Goal: Task Accomplishment & Management: Manage account settings

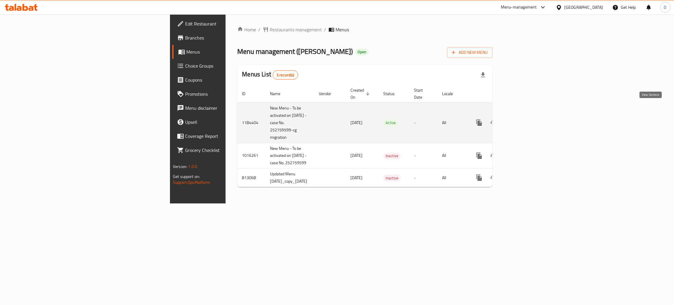
click at [525, 119] on icon "enhanced table" at bounding box center [521, 122] width 7 height 7
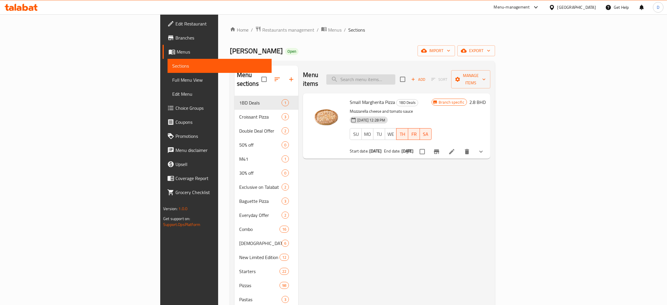
click at [396, 78] on input "search" at bounding box center [361, 79] width 69 height 10
paste input "All The Meats Large"
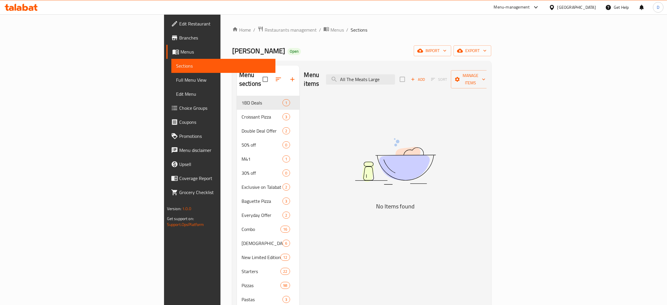
drag, startPoint x: 427, startPoint y: 74, endPoint x: 484, endPoint y: 84, distance: 57.8
click at [484, 84] on div "Menu items All The Meats Large Add Sort Manage items" at bounding box center [395, 80] width 183 height 28
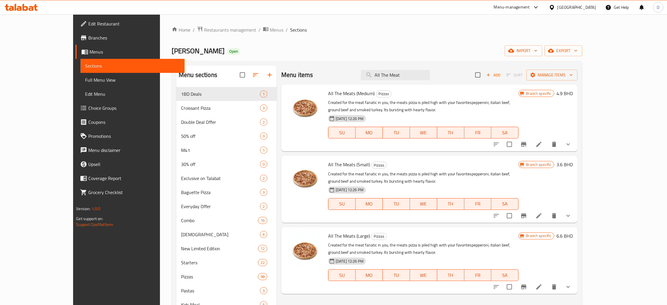
scroll to position [44, 0]
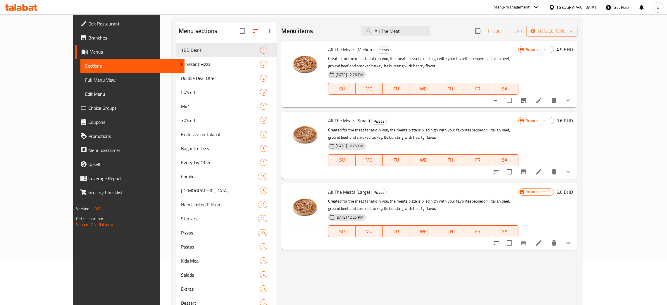
type input "All The Meat"
click at [543, 245] on icon at bounding box center [539, 242] width 7 height 7
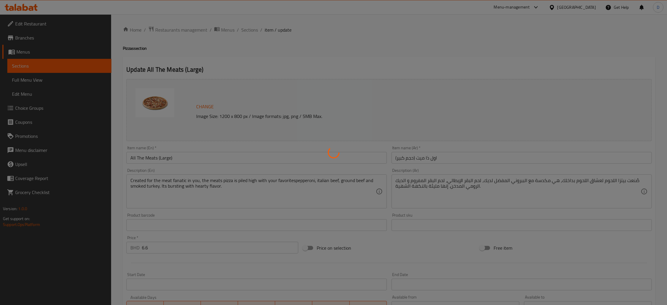
click at [412, 43] on div at bounding box center [333, 152] width 667 height 305
type input "اختر عجينة بيتزا ك:"
type input "1"
type input "إضافات إضافية (اختياري)"
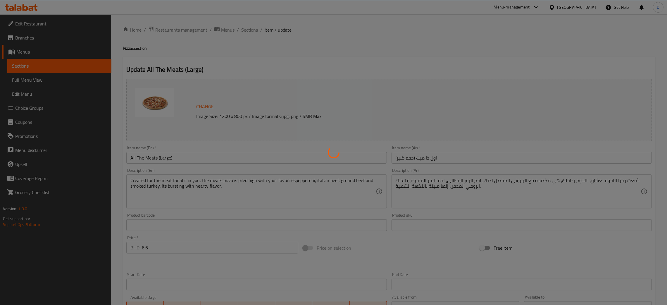
type input "0"
type input "10"
type input "اختر نوع الجبن (اختياري)"
type input "0"
type input "1"
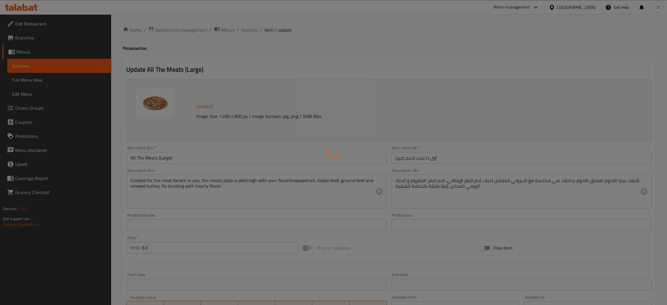
type input "اختر نوع الخبز اختياري:"
type input "0"
type input "1"
type input "اختر تقطيع البيتزا اختياري:"
type input "0"
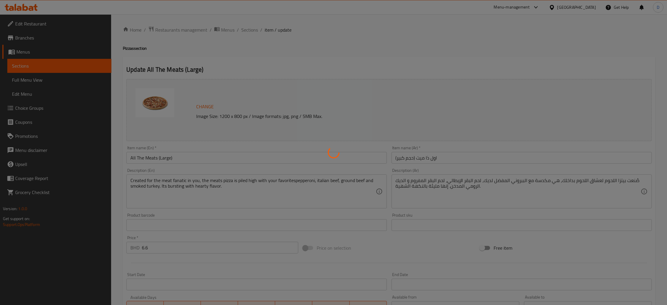
type input "1"
type input "إزالة الإضافات (اختياري)"
type input "0"
type input "2"
type input "نوع صوص البيتزا في القاعدة ( ك ):"
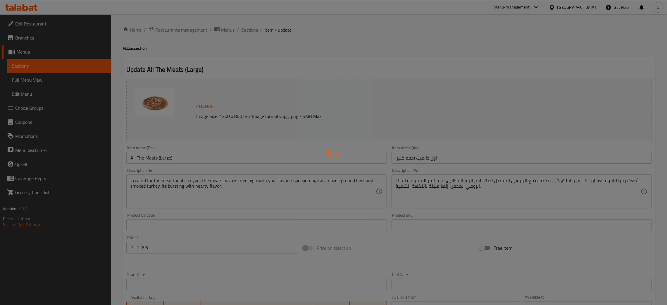
type input "1"
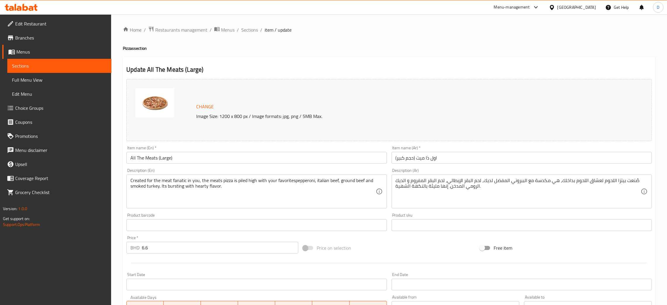
drag, startPoint x: 252, startPoint y: 30, endPoint x: 238, endPoint y: 7, distance: 27.0
click at [251, 30] on span "Sections" at bounding box center [249, 29] width 17 height 7
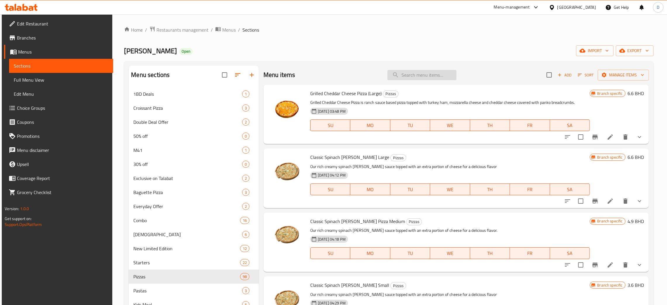
click at [413, 78] on input "search" at bounding box center [422, 75] width 69 height 10
paste input "Chicken BBQ Ranch Pizza Large"
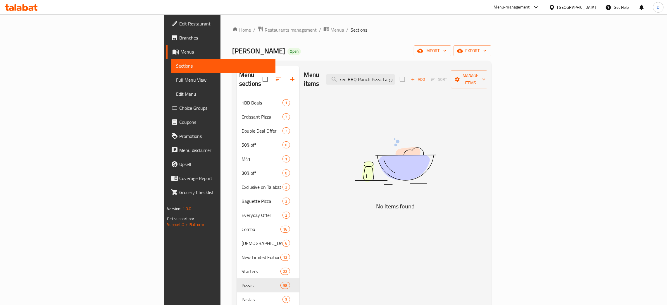
scroll to position [0, 9]
drag, startPoint x: 439, startPoint y: 75, endPoint x: 487, endPoint y: 77, distance: 48.0
click at [487, 77] on div "Menu items Chicken BBQ Ranch Pizza Large Add Sort Manage items" at bounding box center [395, 80] width 183 height 28
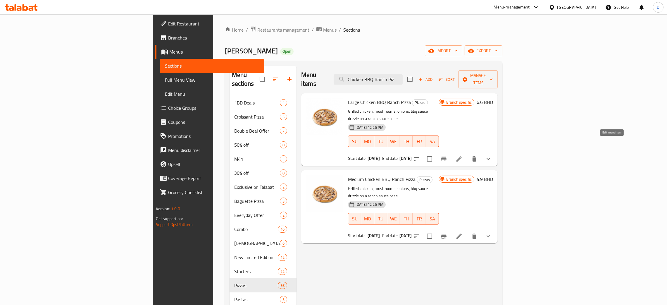
type input "Chicken BBQ Ranch Piz"
click at [463, 155] on icon at bounding box center [459, 158] width 7 height 7
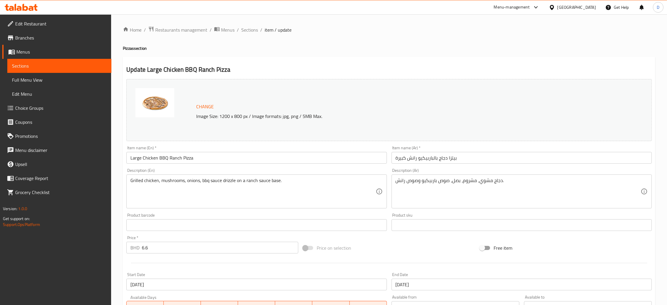
click at [379, 33] on ol "Home / Restaurants management / Menus / Sections / item / update" at bounding box center [389, 30] width 533 height 8
click at [254, 31] on span "Sections" at bounding box center [249, 29] width 17 height 7
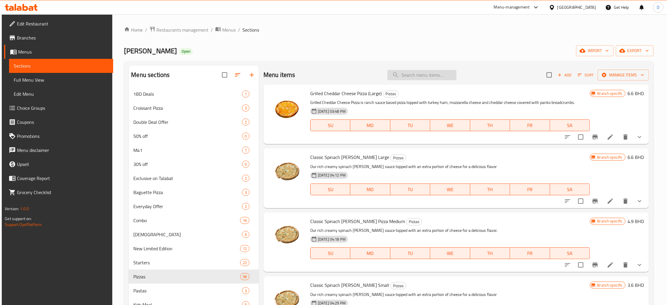
click at [410, 71] on input "search" at bounding box center [422, 75] width 69 height 10
paste input "Hawaiian Pizza Large"
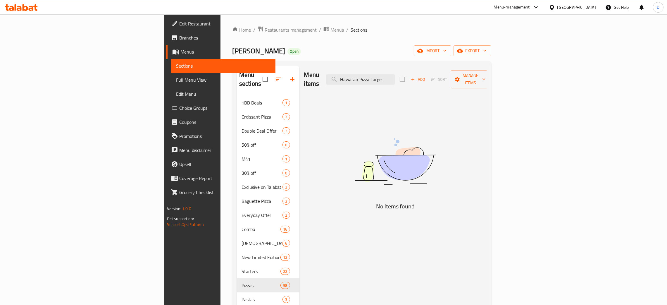
drag, startPoint x: 435, startPoint y: 75, endPoint x: 521, endPoint y: 78, distance: 85.8
click at [487, 78] on div "Menu items Hawaiian Pizza Large Add Sort Manage items" at bounding box center [395, 80] width 183 height 28
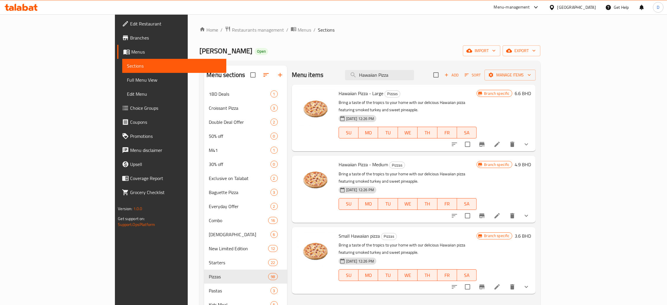
type input "Hawaiian Pizza"
click at [506, 139] on li at bounding box center [497, 144] width 16 height 11
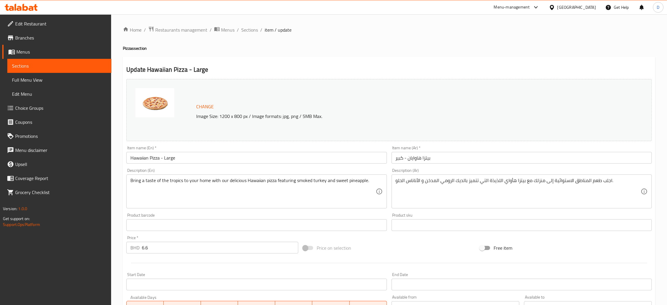
click at [381, 37] on div "Home / Restaurants management / Menus / Sections / item / update Pizzas section…" at bounding box center [389, 295] width 533 height 538
drag, startPoint x: 464, startPoint y: 52, endPoint x: 468, endPoint y: 1, distance: 51.9
click at [464, 47] on div "Home / Restaurants management / Menus / Sections / item / update Pizzas section…" at bounding box center [389, 295] width 533 height 538
